Goal: Transaction & Acquisition: Purchase product/service

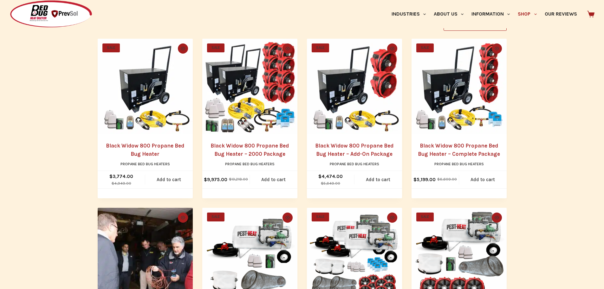
scroll to position [127, 0]
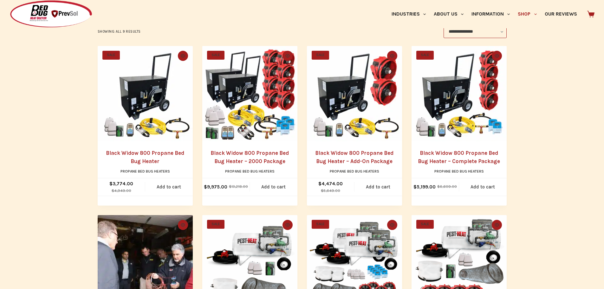
click at [444, 151] on link "Black Widow 800 Propane Bed Bug Heater – Complete Package" at bounding box center [459, 157] width 82 height 15
